Goal: Obtain resource: Download file/media

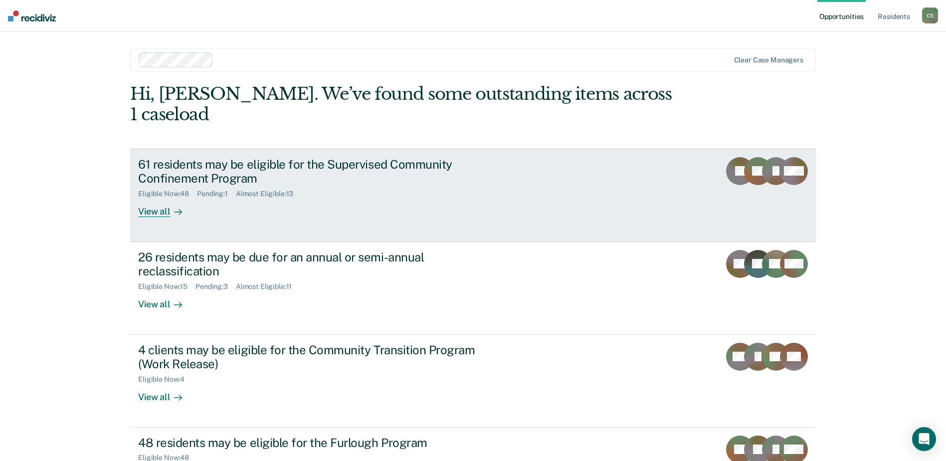
click at [154, 198] on div "View all" at bounding box center [166, 207] width 56 height 19
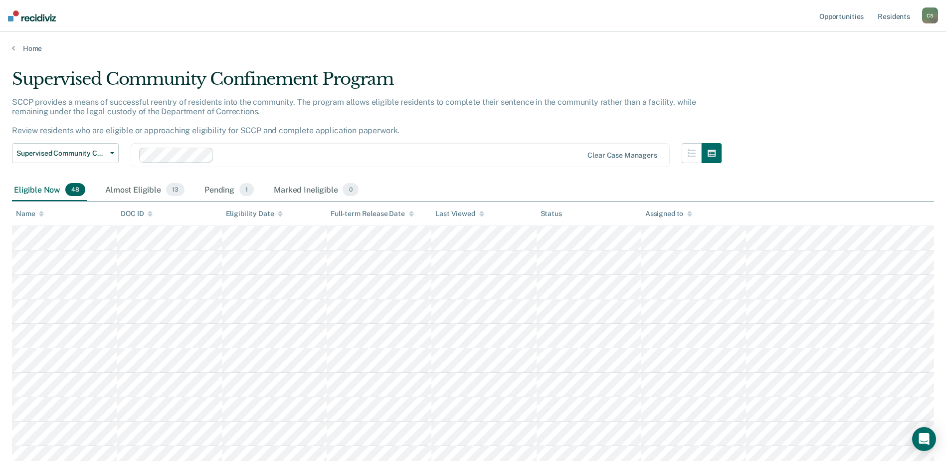
click at [38, 215] on div "Name" at bounding box center [30, 213] width 28 height 8
click at [215, 191] on div "Pending 1" at bounding box center [228, 190] width 53 height 22
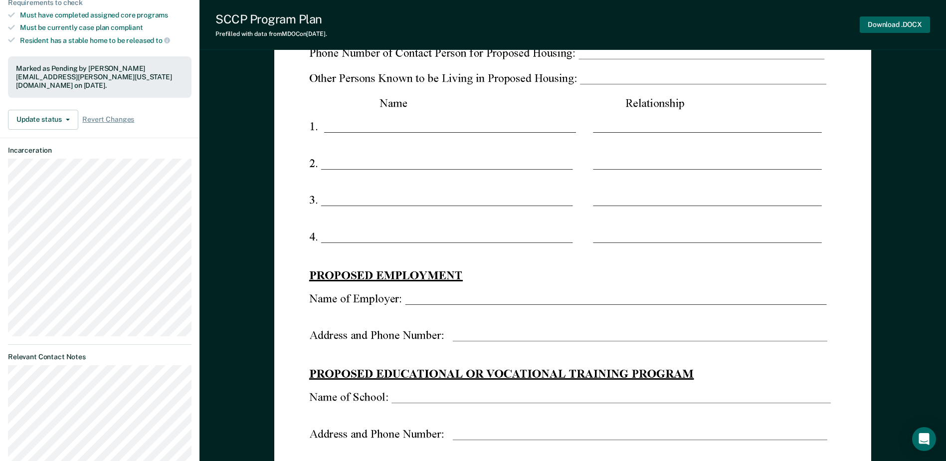
scroll to position [150, 0]
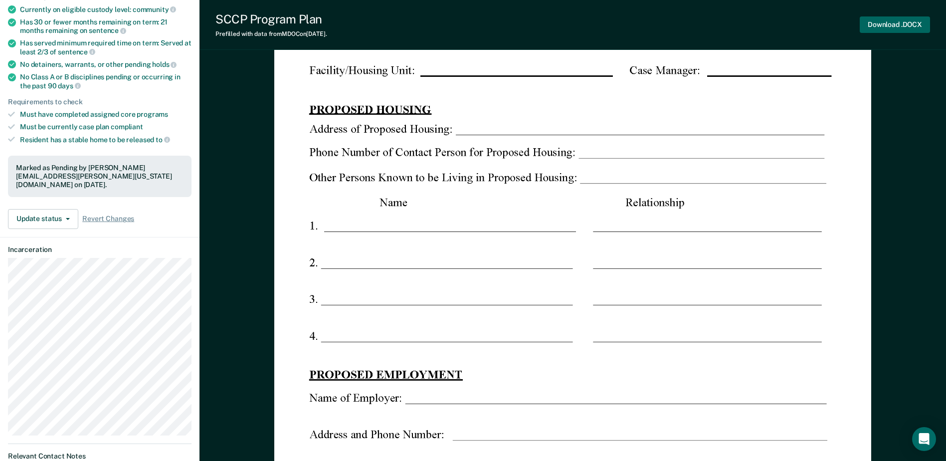
click at [870, 22] on button "Download .DOCX" at bounding box center [894, 24] width 70 height 16
